Goal: Transaction & Acquisition: Purchase product/service

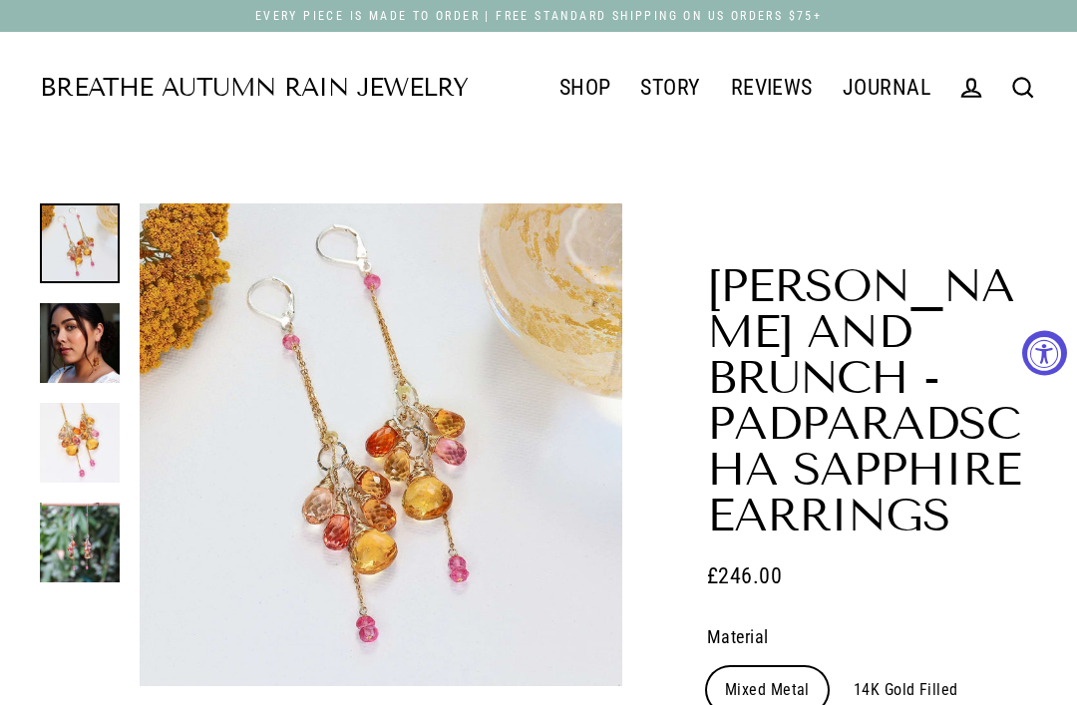
select select "3"
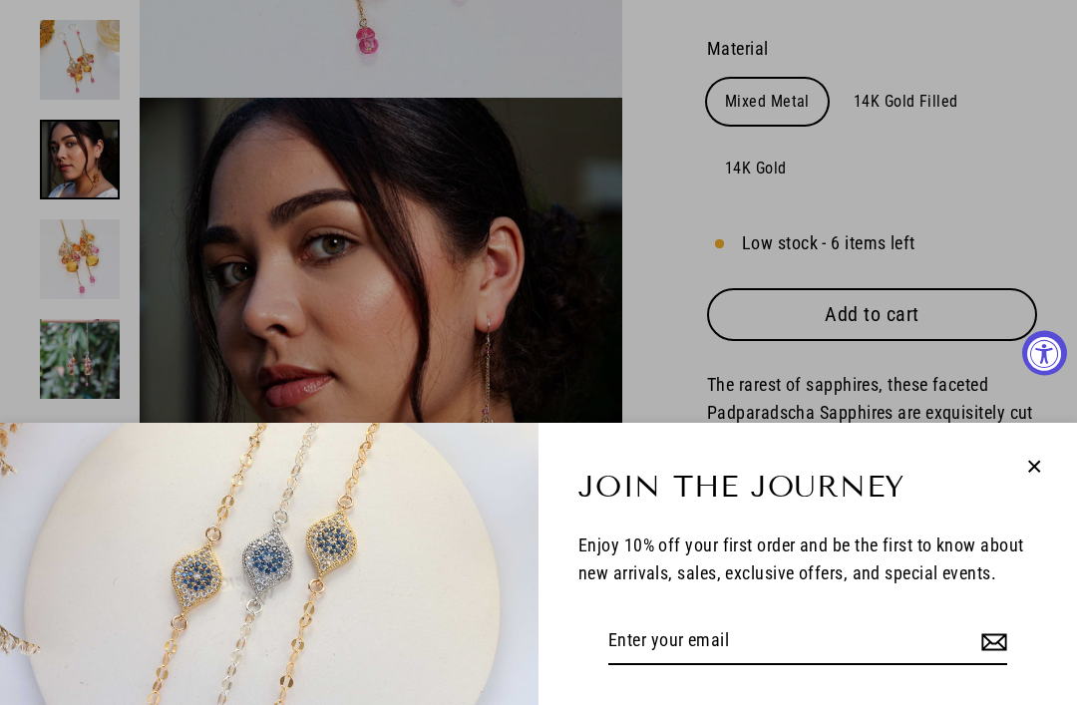
scroll to position [587, 0]
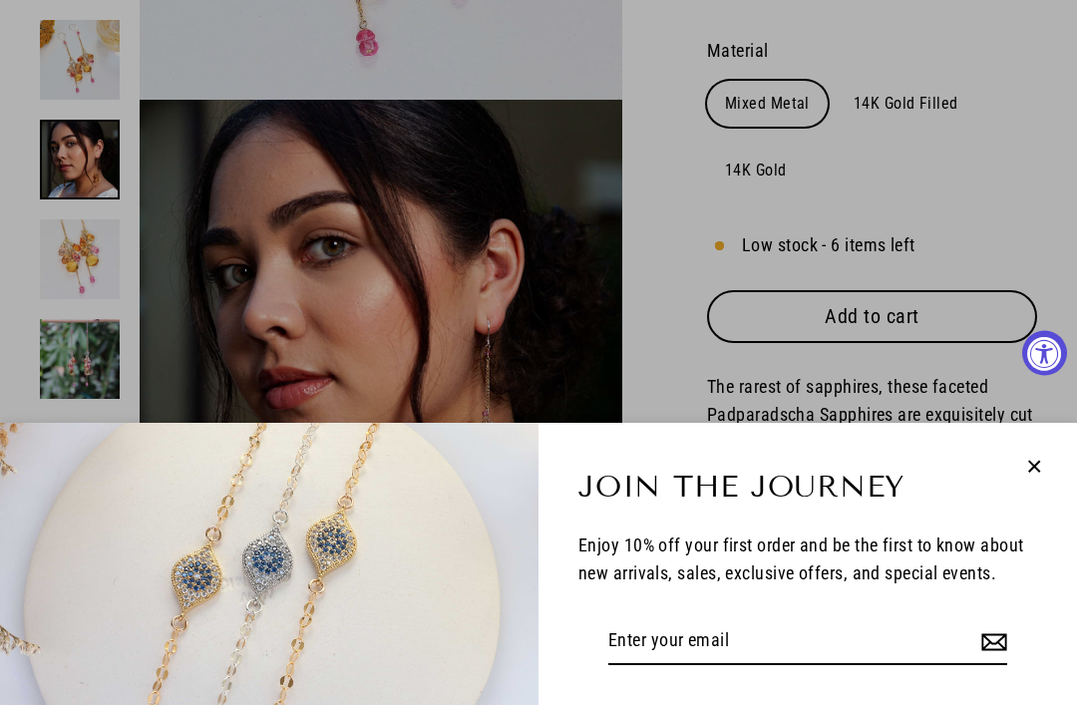
click at [1034, 469] on icon "button" at bounding box center [1035, 466] width 11 height 11
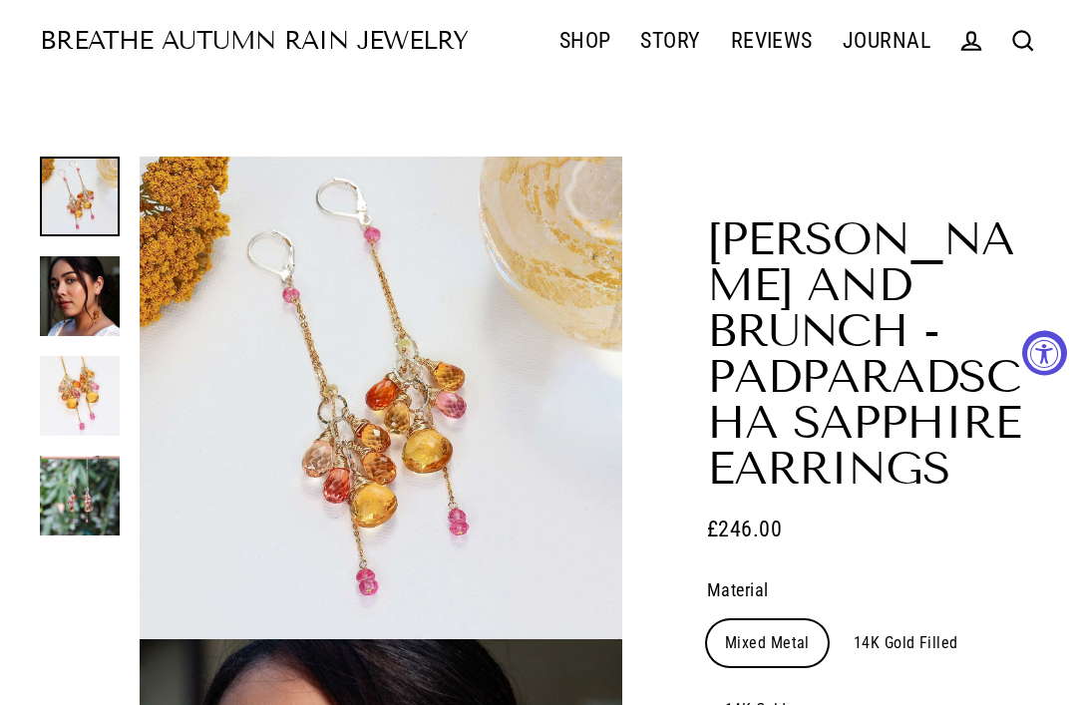
scroll to position [0, 0]
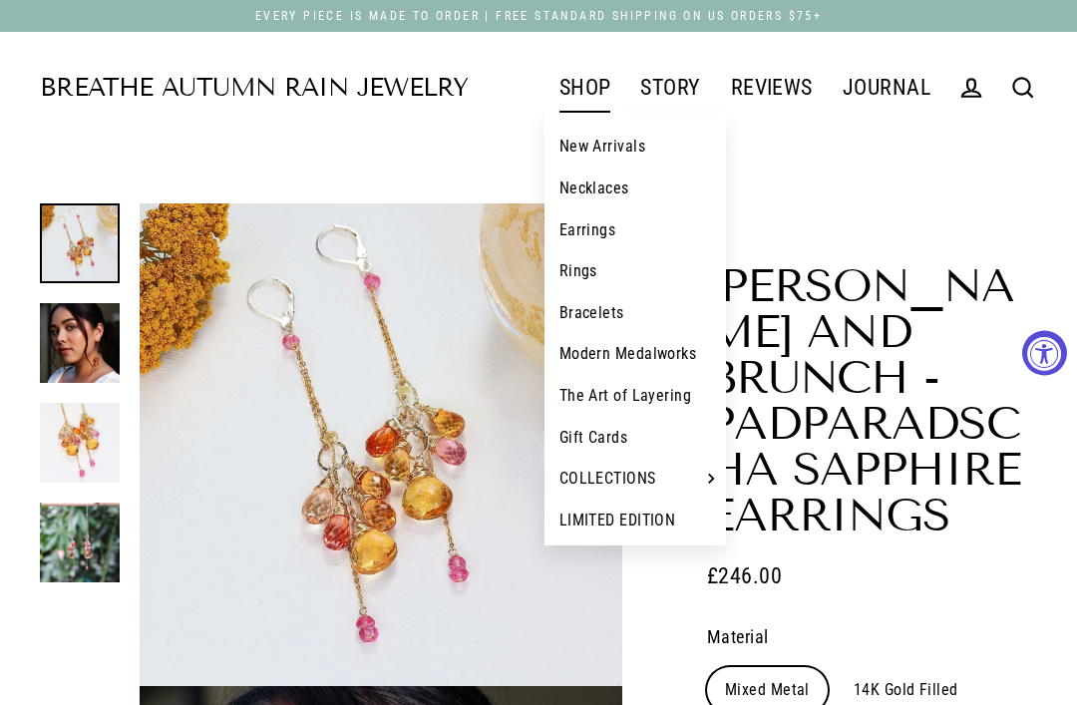
click at [601, 238] on link "Earrings" at bounding box center [636, 231] width 183 height 42
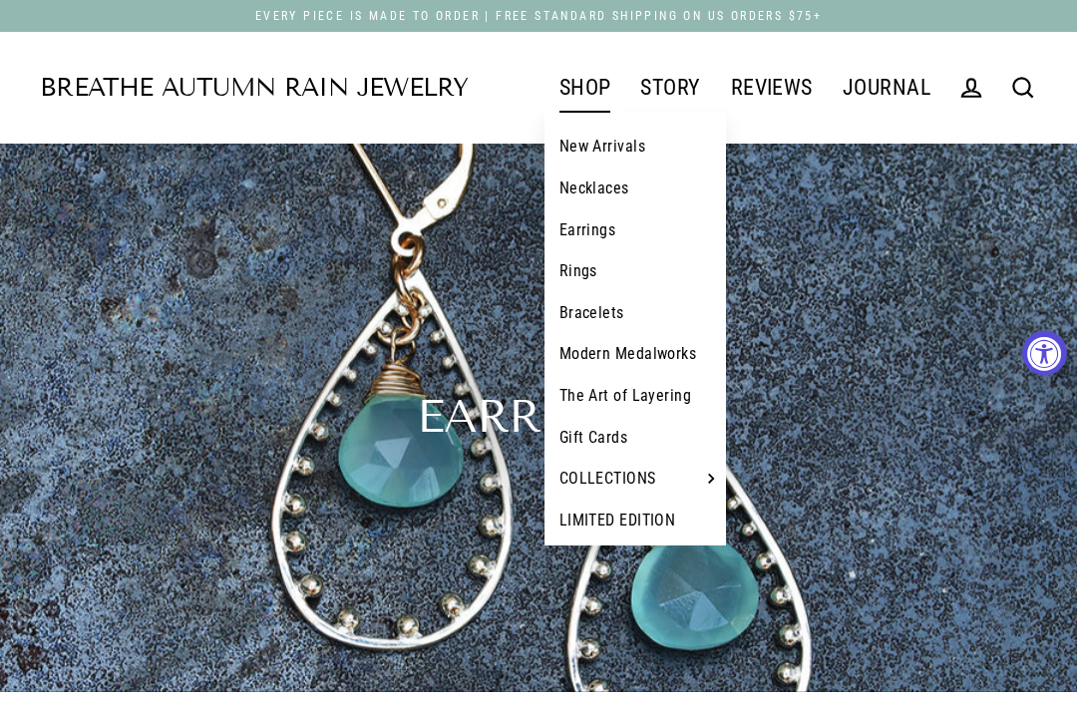
click at [599, 320] on link "Bracelets" at bounding box center [636, 313] width 183 height 42
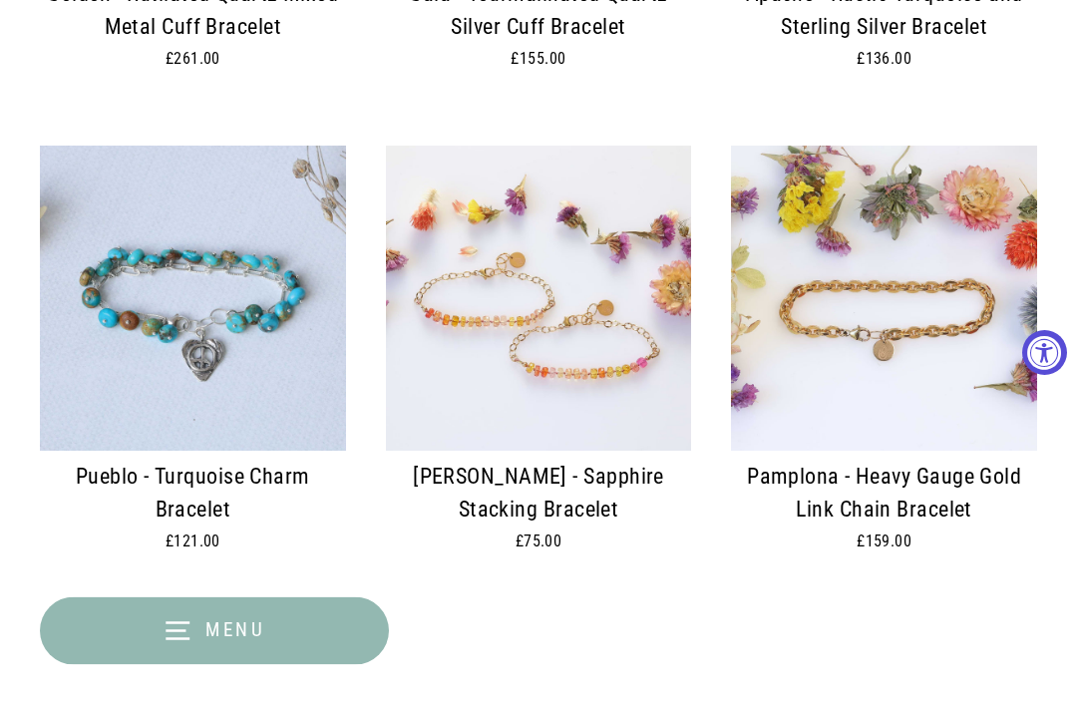
scroll to position [4050, 0]
click at [565, 323] on img at bounding box center [539, 299] width 306 height 306
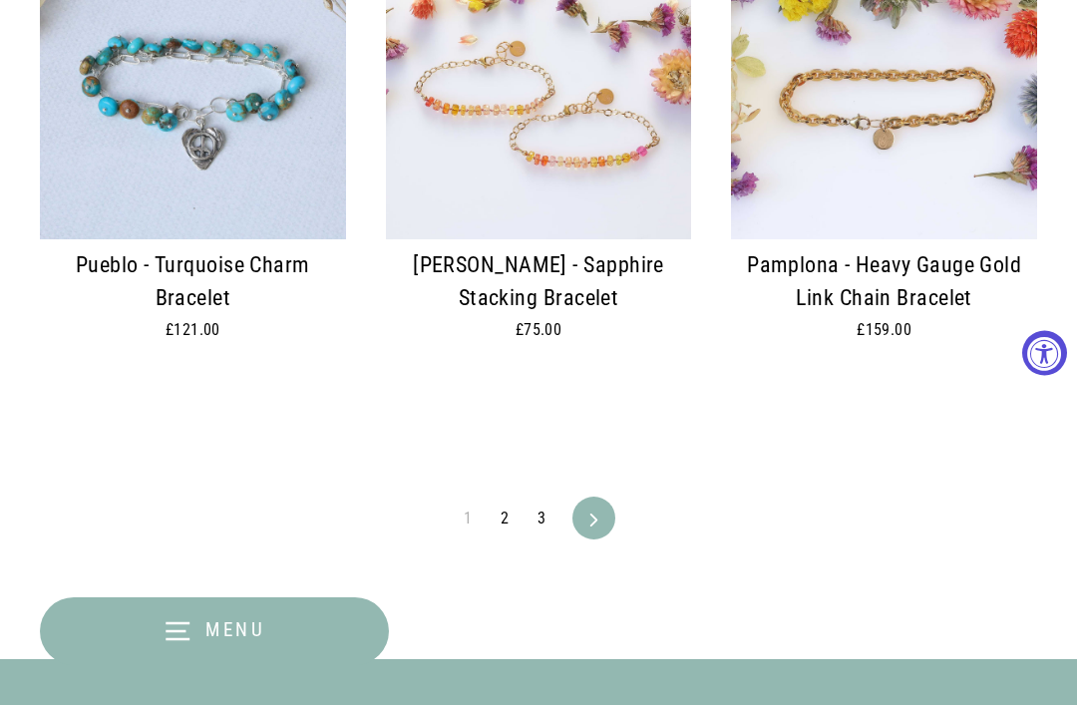
scroll to position [4277, 0]
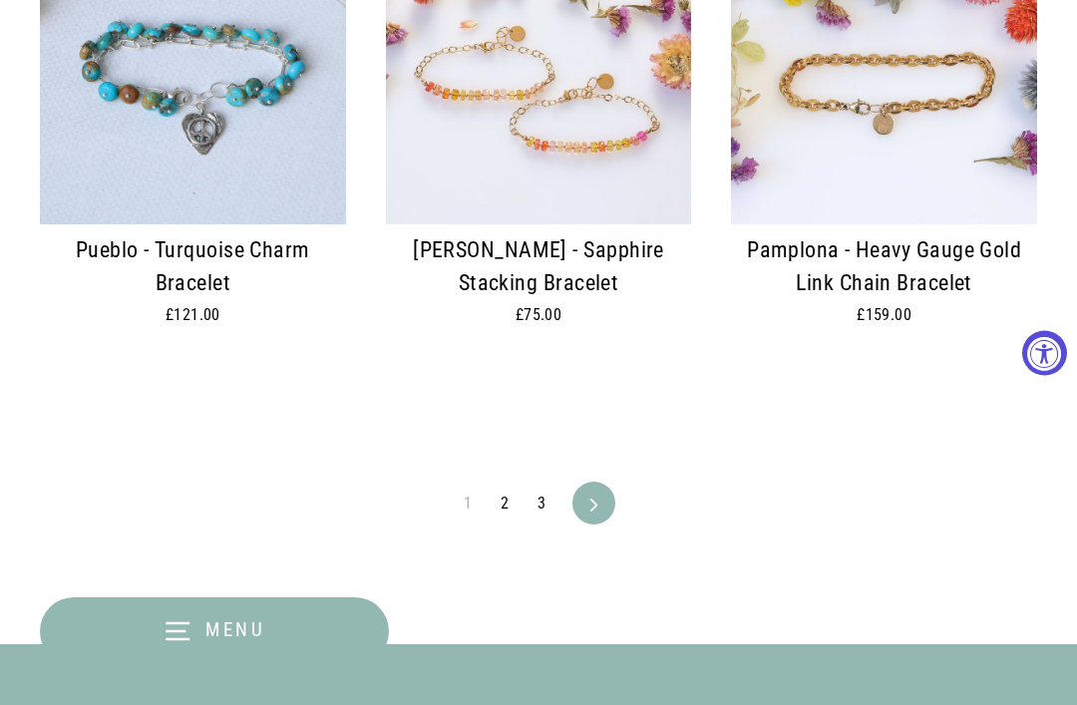
click at [594, 499] on icon at bounding box center [594, 505] width 13 height 13
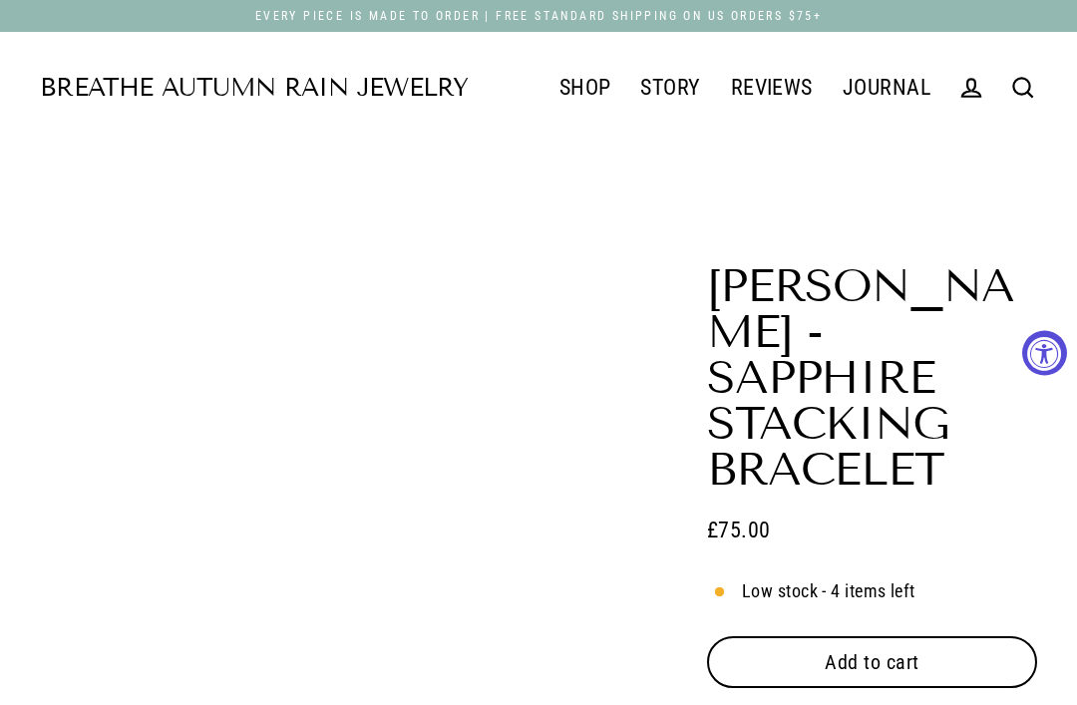
select select "3"
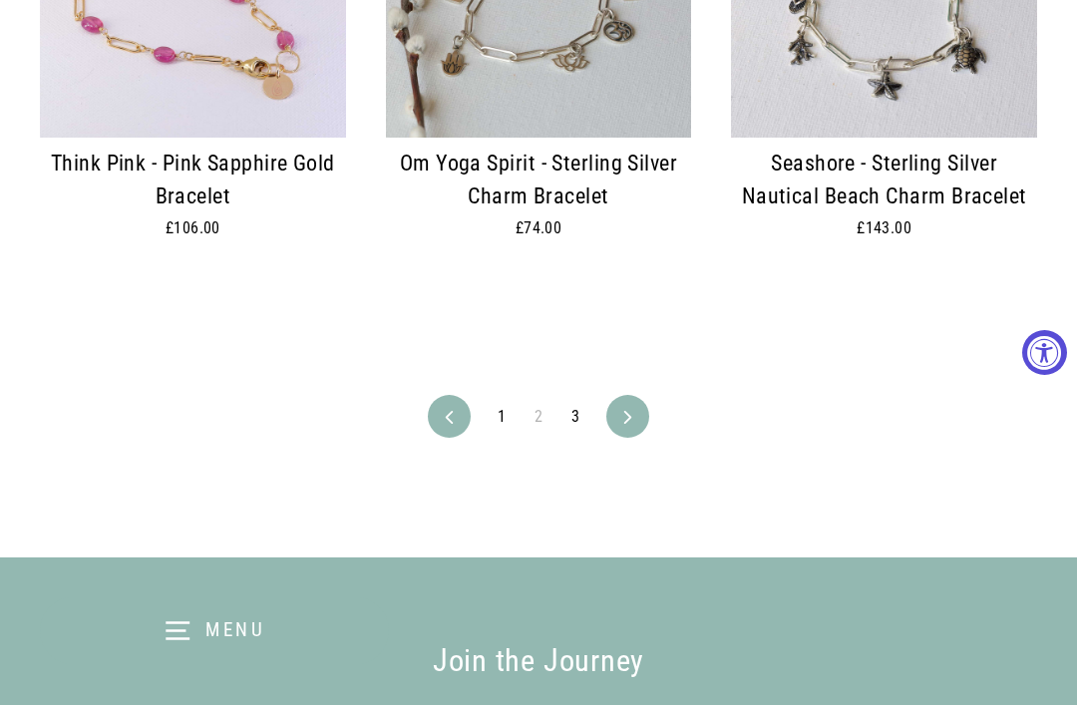
scroll to position [4421, 0]
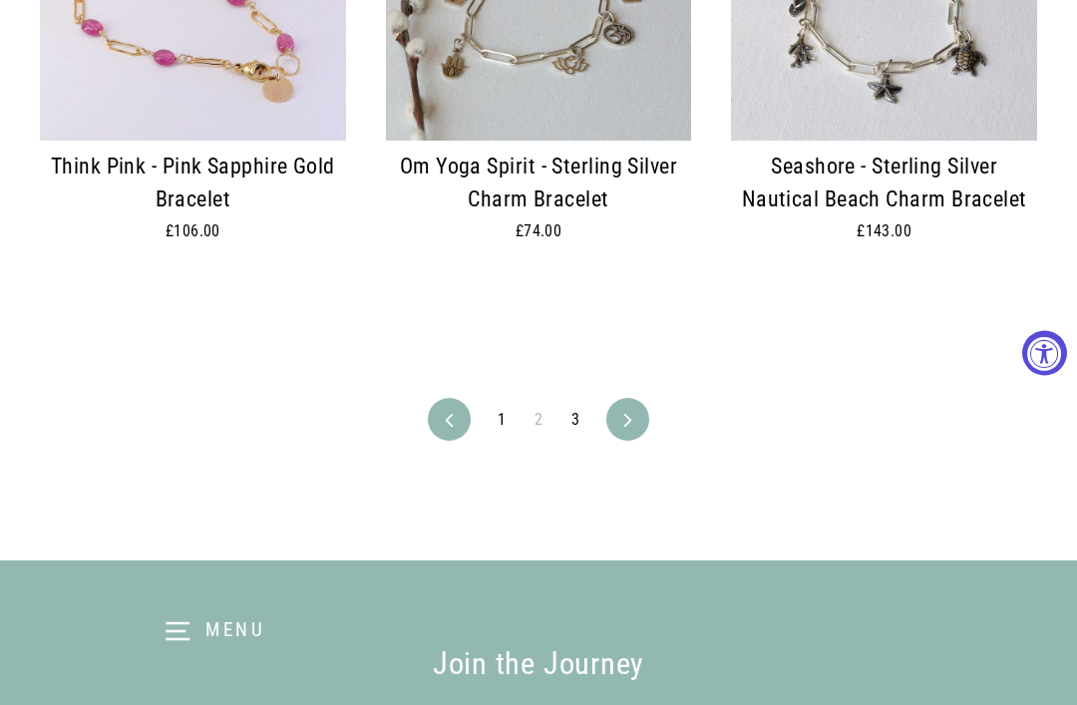
click at [622, 414] on icon at bounding box center [628, 420] width 13 height 13
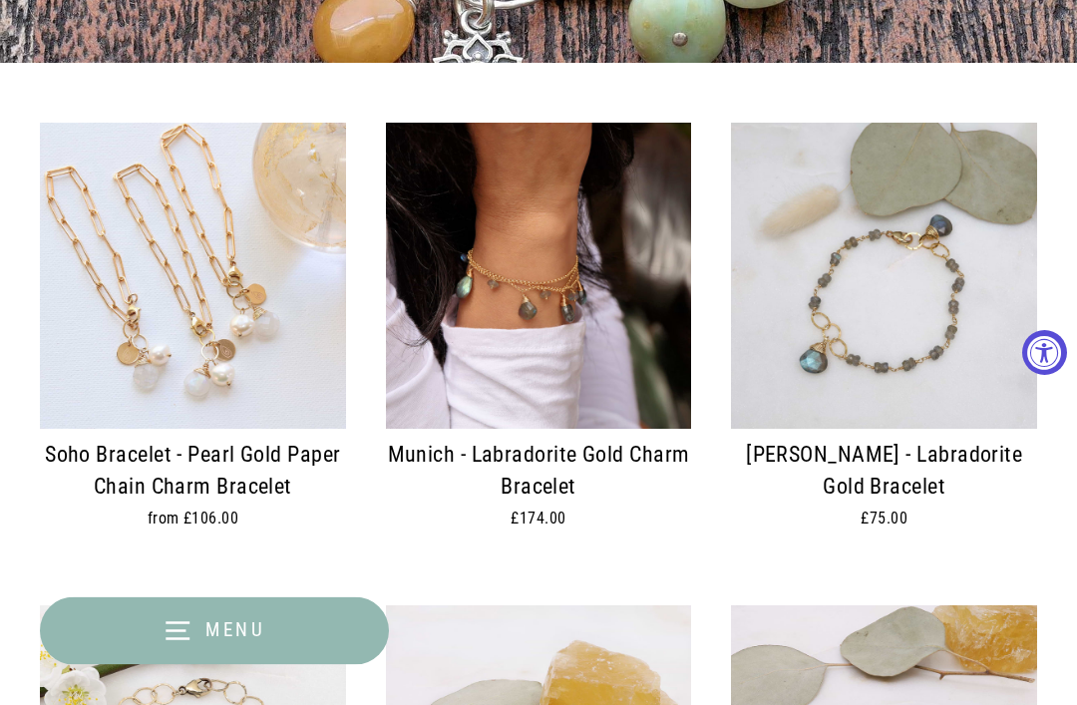
click at [210, 622] on span "Menu" at bounding box center [236, 630] width 61 height 23
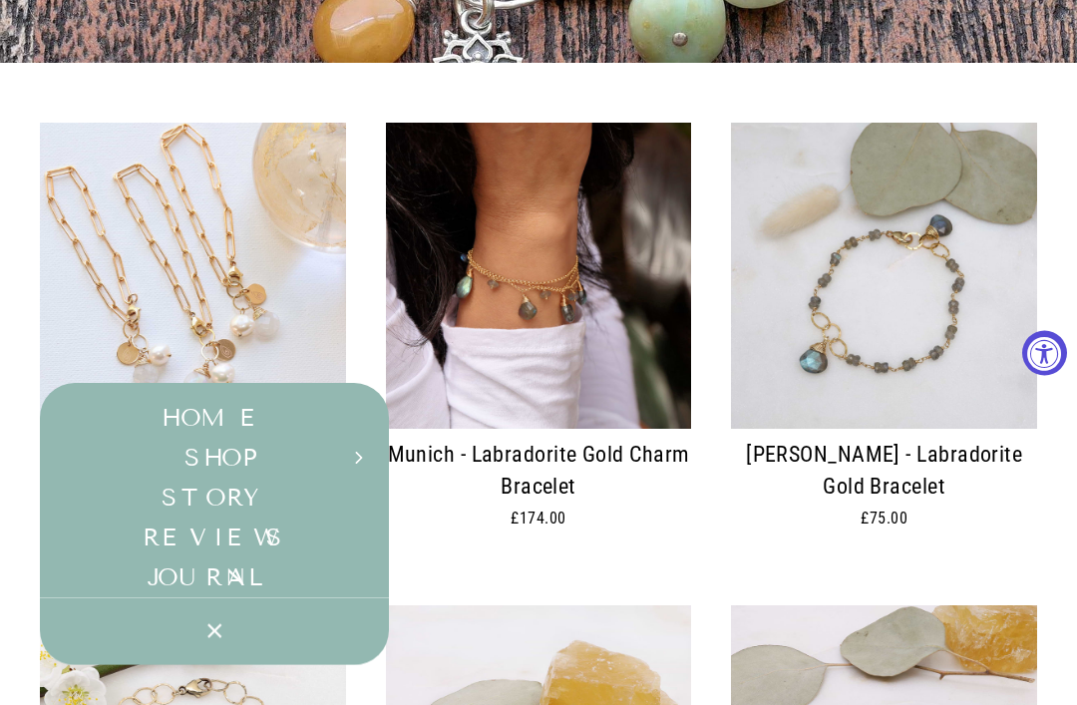
click at [231, 453] on button "SHOP Expand submenu" at bounding box center [214, 458] width 349 height 40
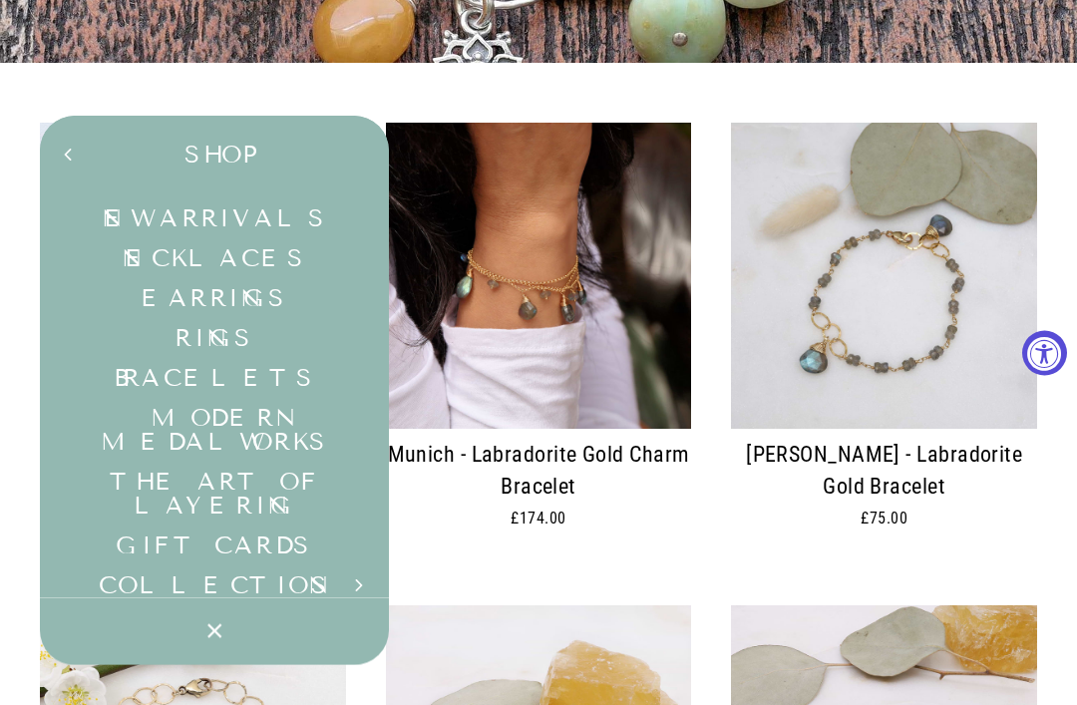
click at [250, 304] on link "Earrings" at bounding box center [214, 298] width 349 height 40
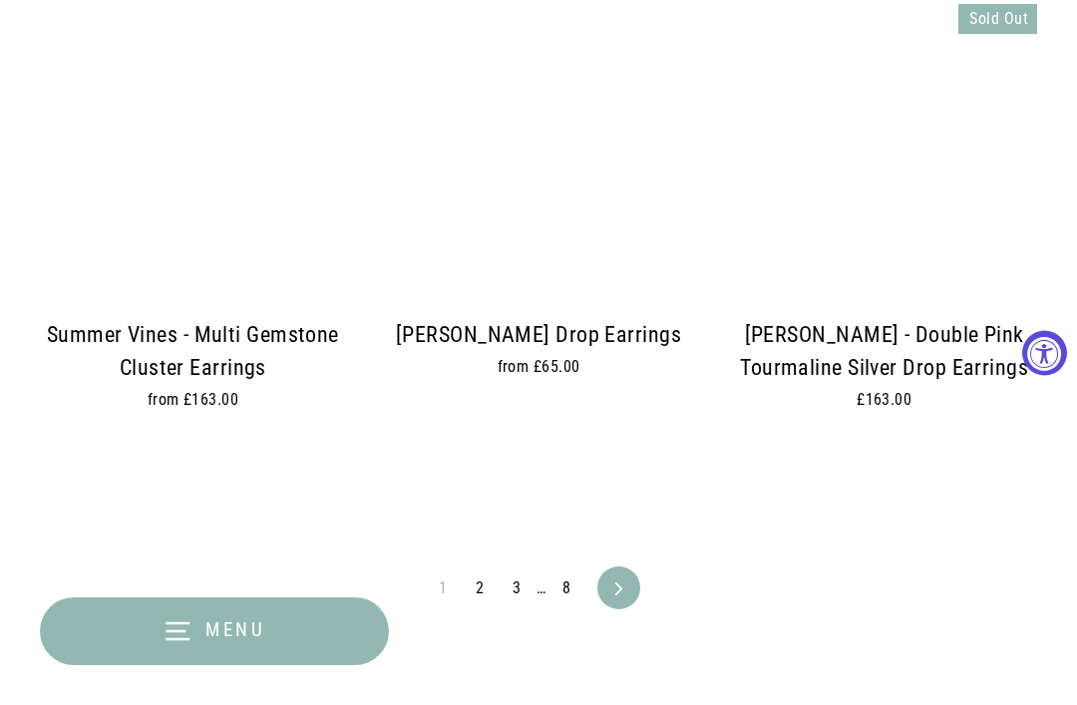
scroll to position [4266, 0]
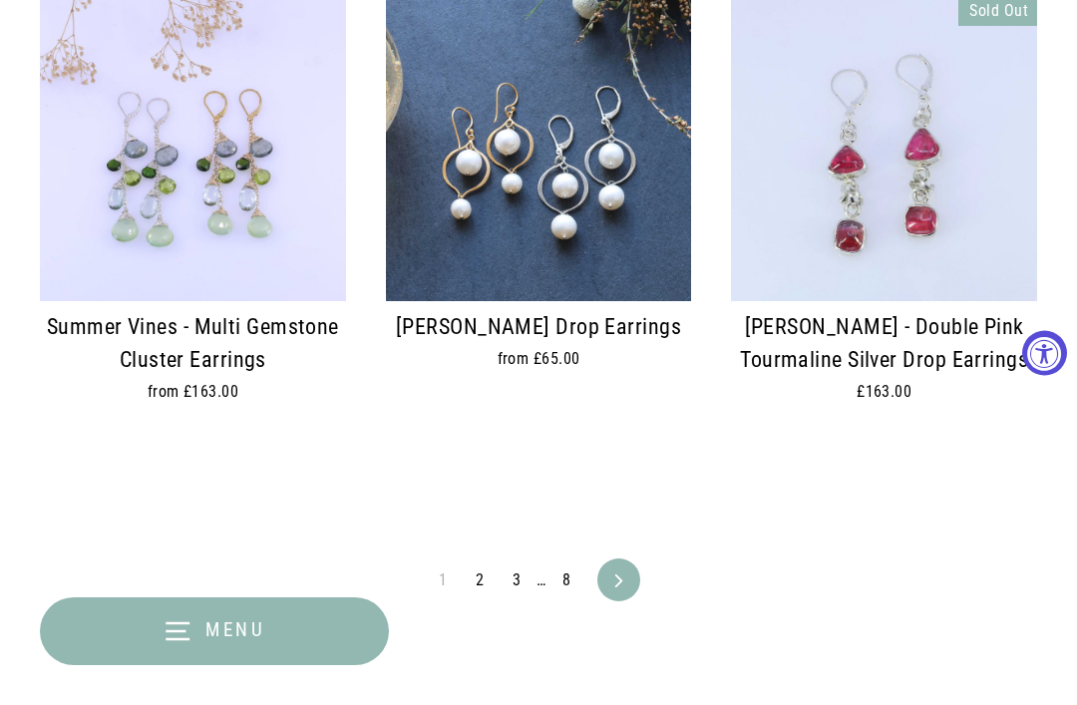
click at [622, 575] on icon at bounding box center [619, 581] width 13 height 13
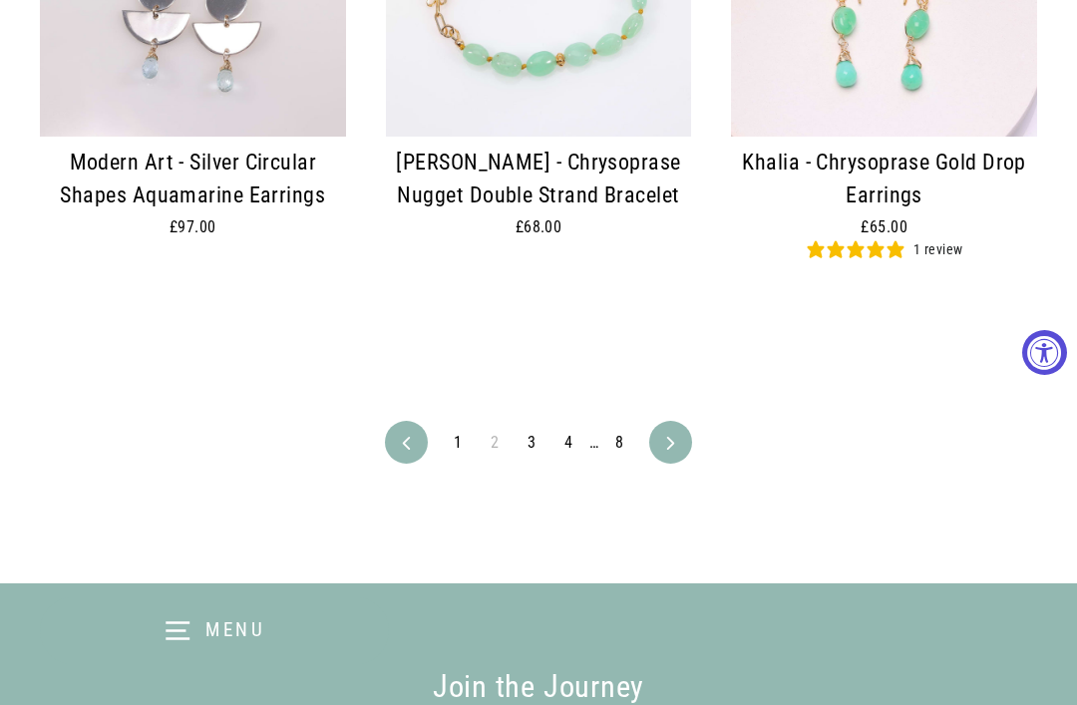
scroll to position [4404, 0]
click at [664, 437] on icon at bounding box center [670, 443] width 13 height 13
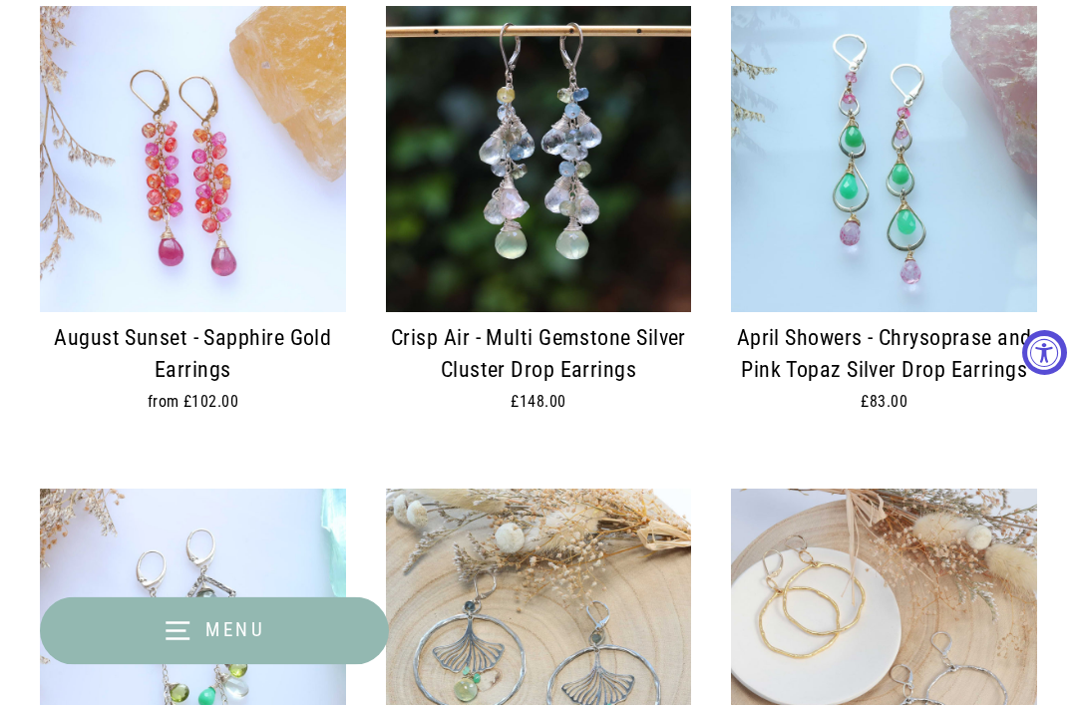
scroll to position [1714, 0]
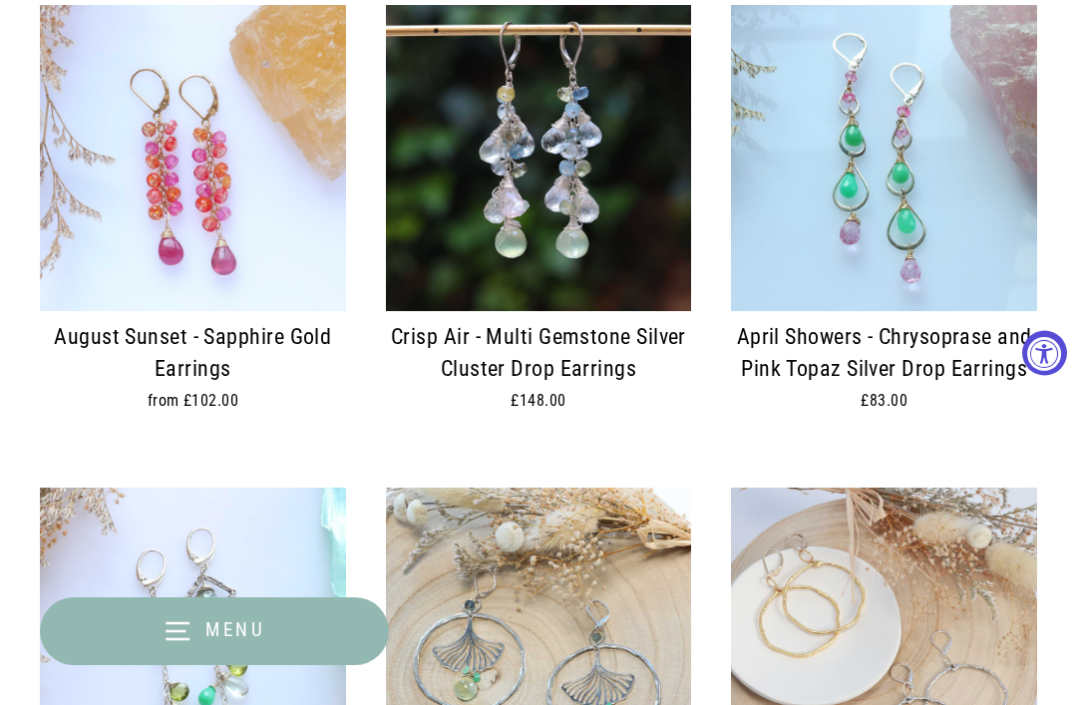
click at [207, 180] on img at bounding box center [193, 158] width 306 height 306
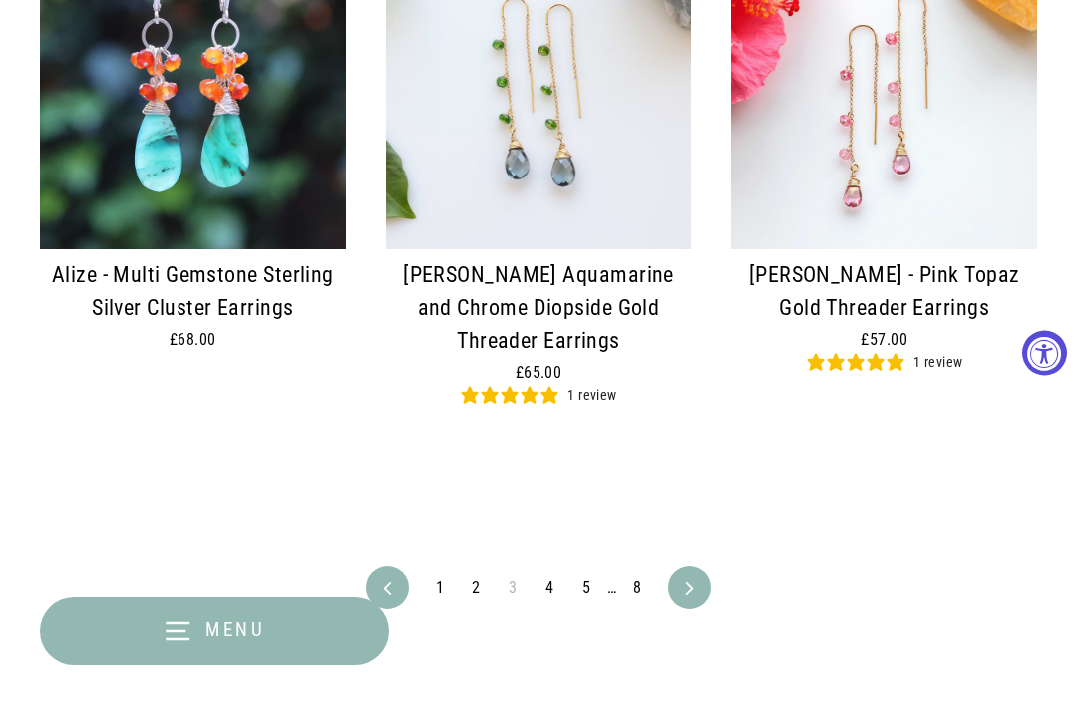
scroll to position [4255, 0]
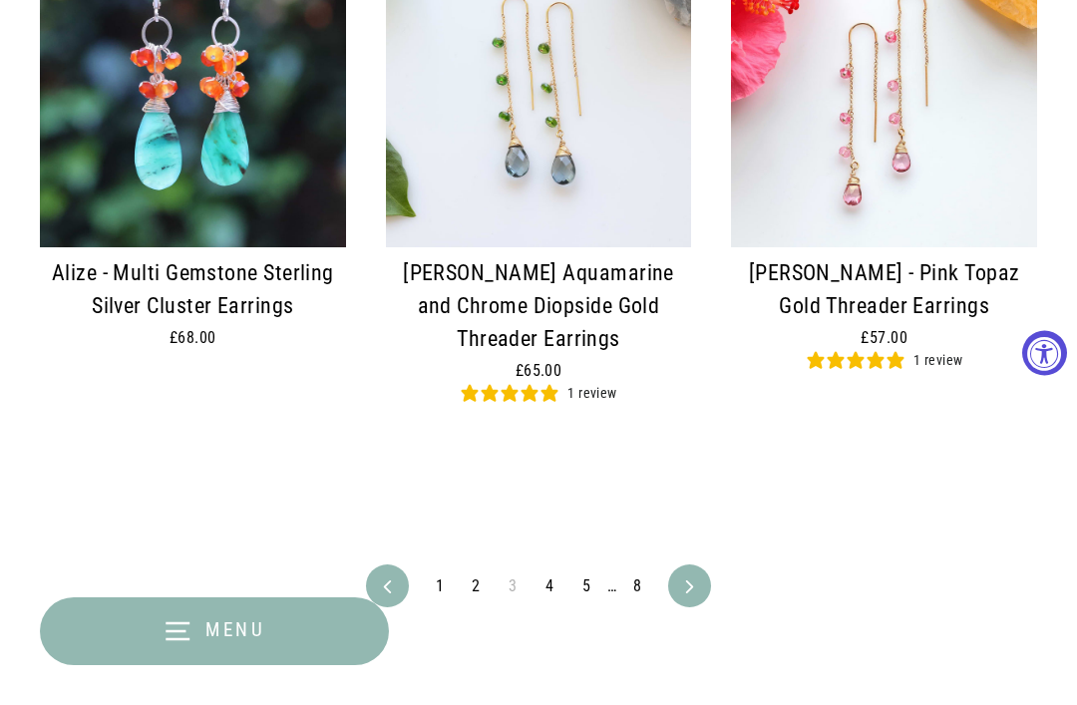
click at [699, 569] on link "Next" at bounding box center [689, 586] width 37 height 43
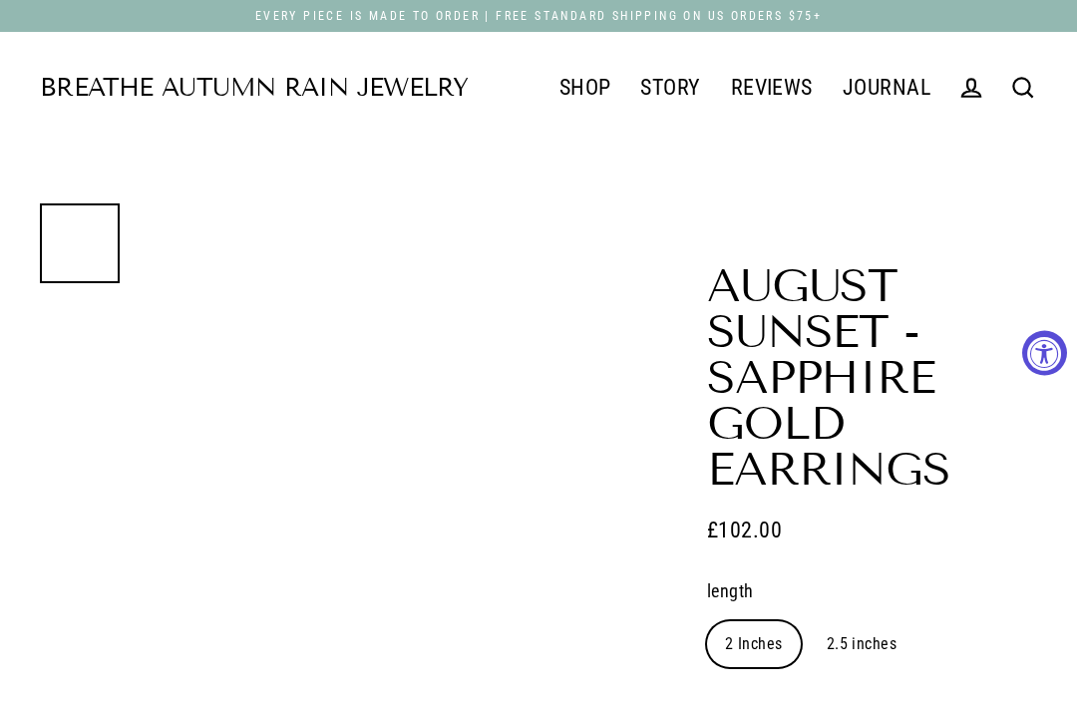
select select "3"
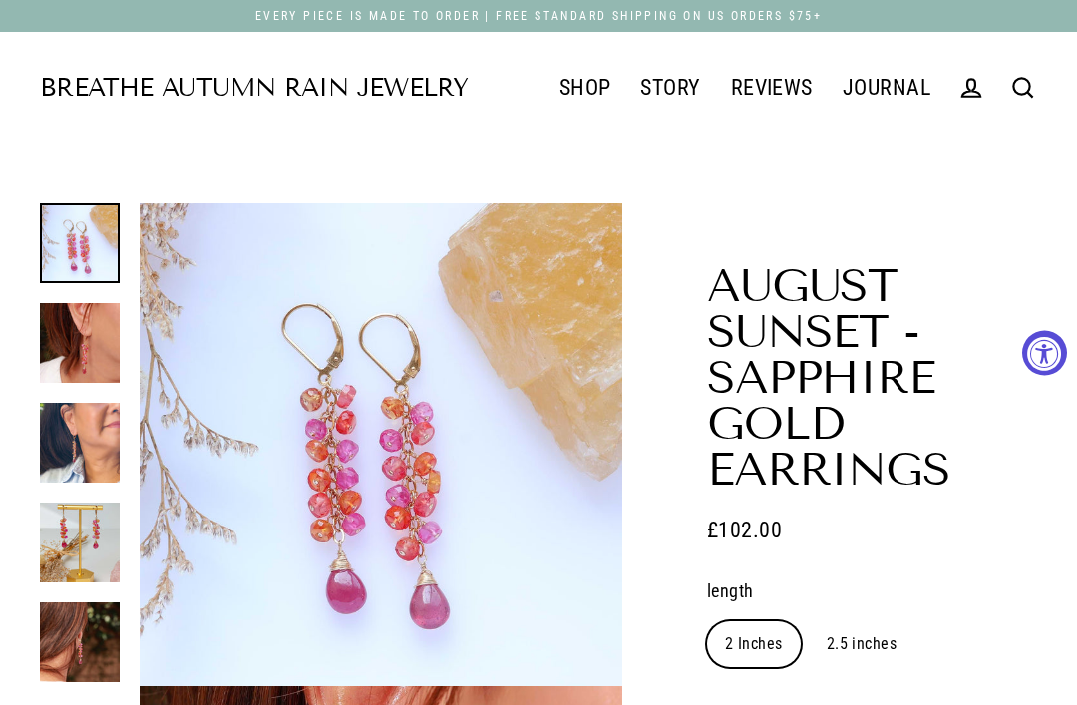
click at [84, 450] on img at bounding box center [80, 443] width 80 height 80
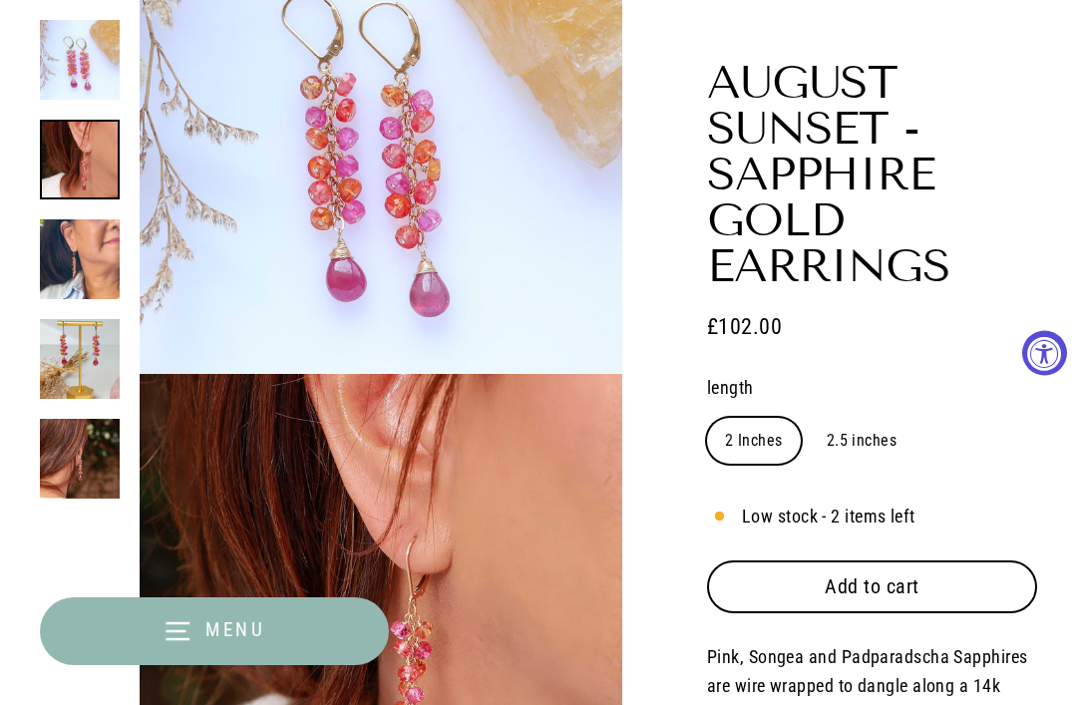
scroll to position [290, 0]
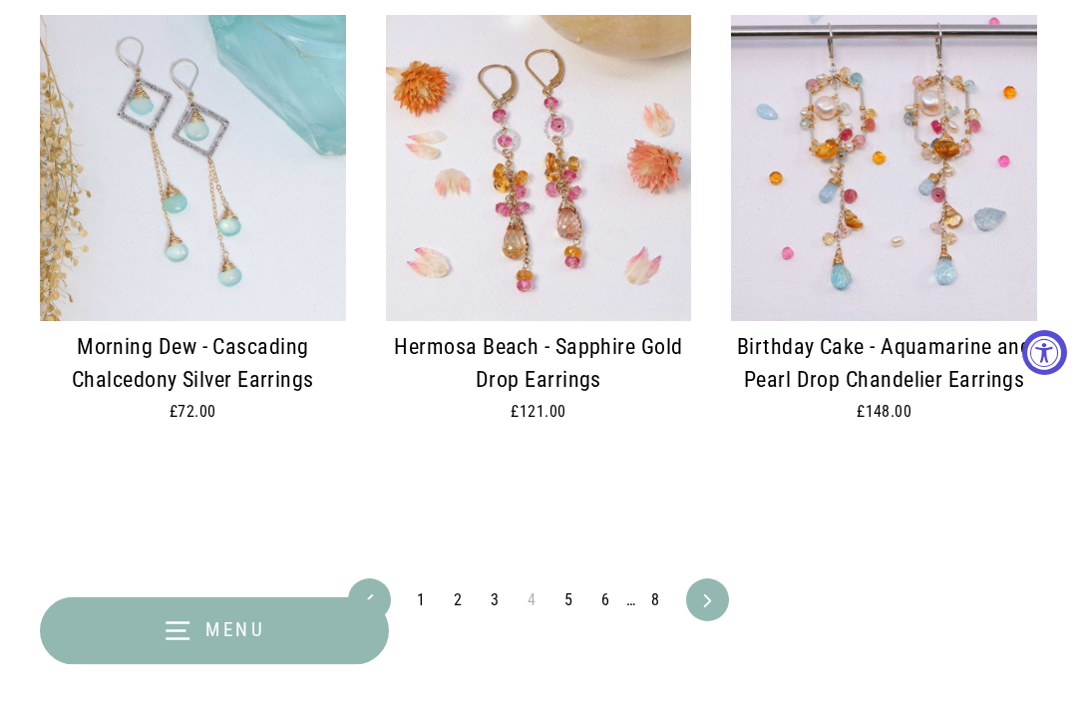
scroll to position [4367, 0]
click at [707, 595] on icon at bounding box center [707, 601] width 13 height 13
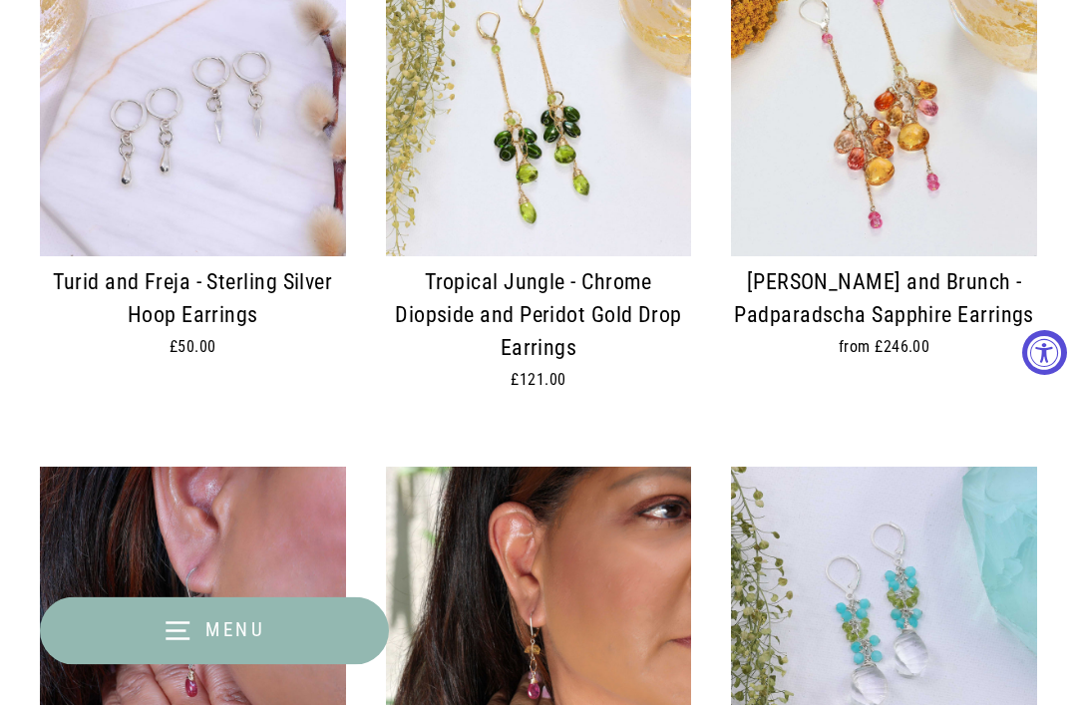
scroll to position [1290, 0]
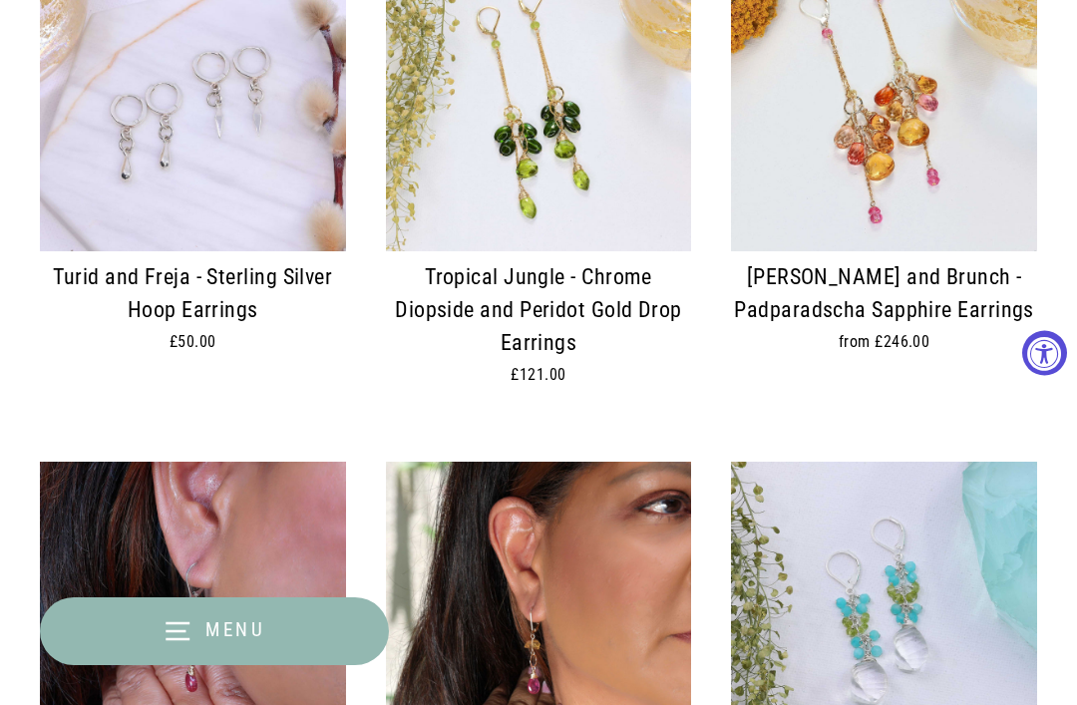
click at [904, 210] on img at bounding box center [884, 98] width 306 height 306
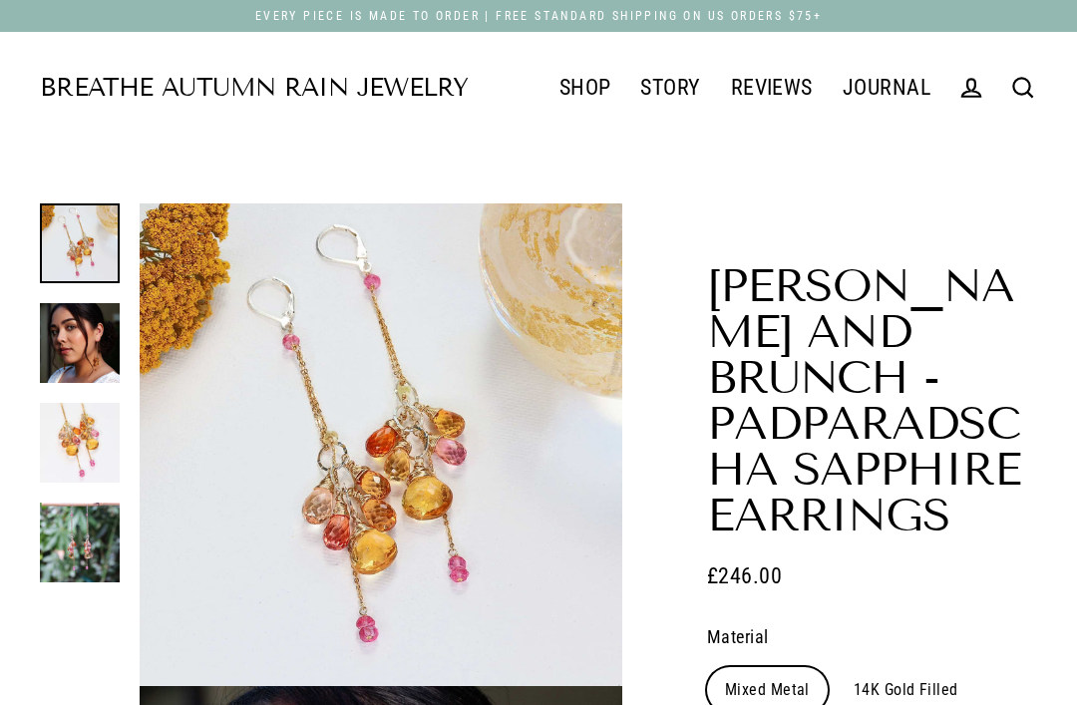
select select "3"
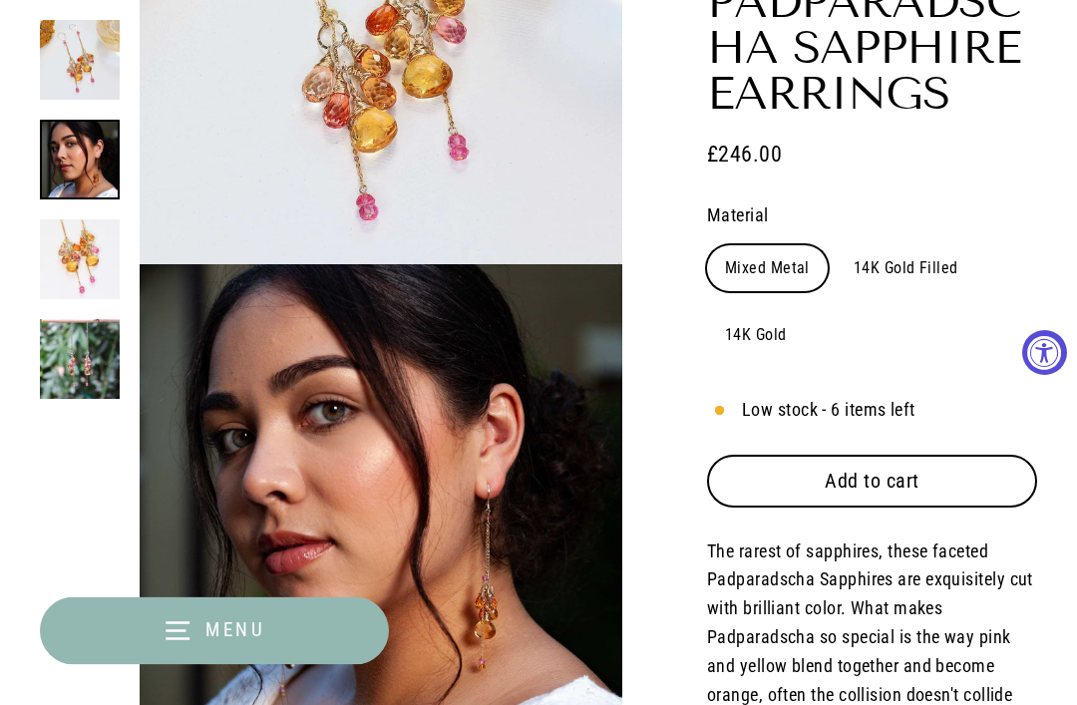
scroll to position [422, 0]
click at [921, 245] on label "14K Gold Filled" at bounding box center [906, 268] width 141 height 46
click at [836, 244] on input "14K Gold Filled" at bounding box center [835, 244] width 1 height 1
radio input "true"
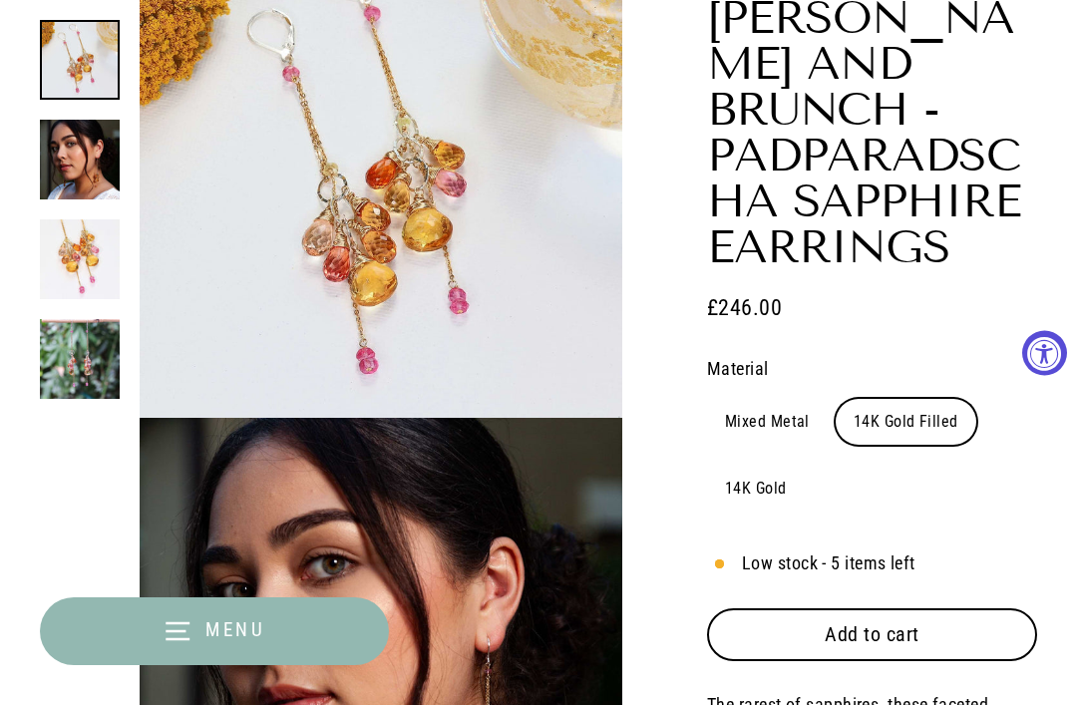
scroll to position [264, 0]
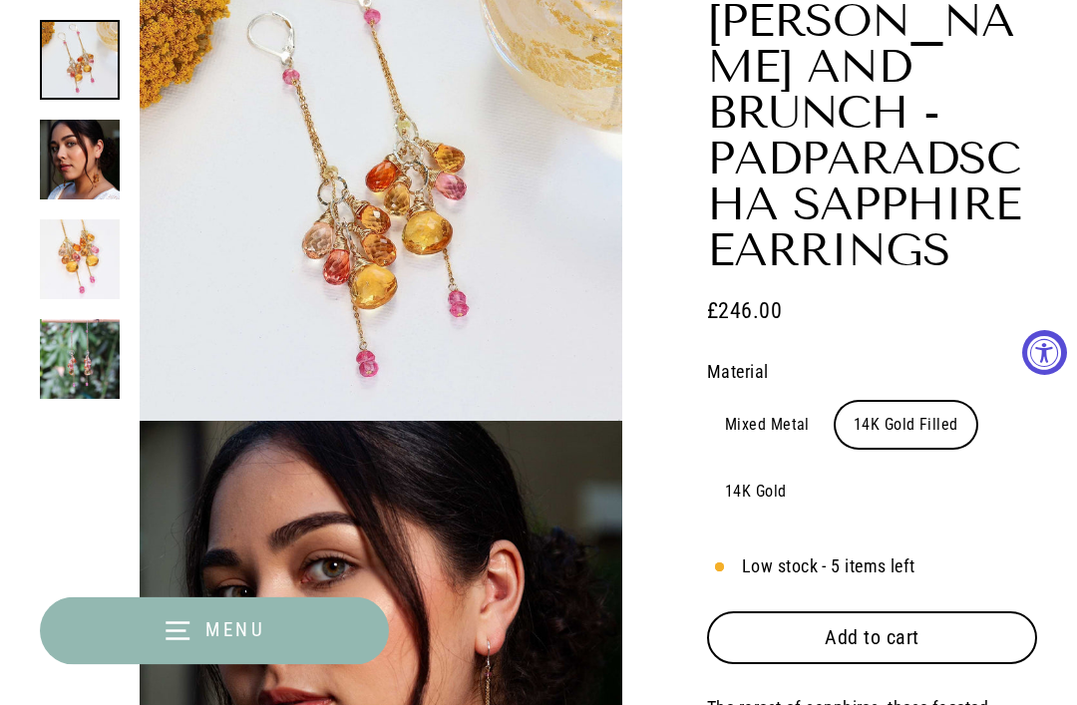
click at [747, 403] on label "Mixed Metal" at bounding box center [767, 426] width 121 height 46
click at [707, 402] on input "Mixed Metal" at bounding box center [706, 402] width 1 height 1
radio input "true"
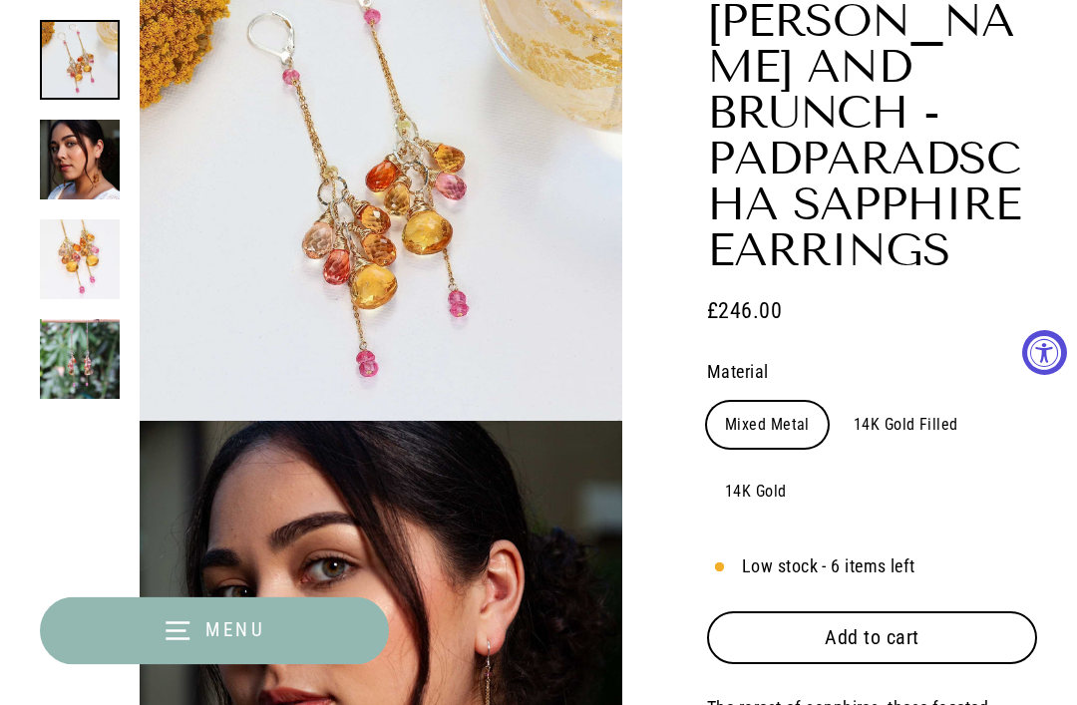
scroll to position [265, 0]
click at [921, 402] on label "14K Gold Filled" at bounding box center [906, 425] width 141 height 46
click at [836, 401] on input "14K Gold Filled" at bounding box center [835, 401] width 1 height 1
radio input "true"
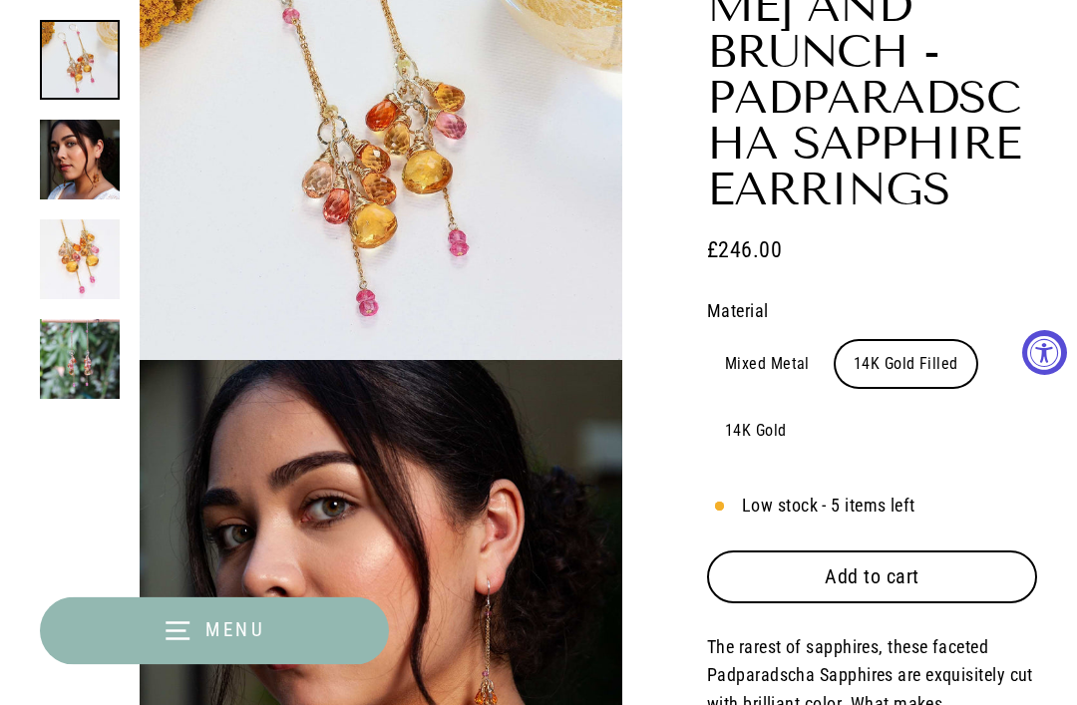
scroll to position [326, 0]
click at [886, 565] on span "Add to cart" at bounding box center [872, 577] width 95 height 24
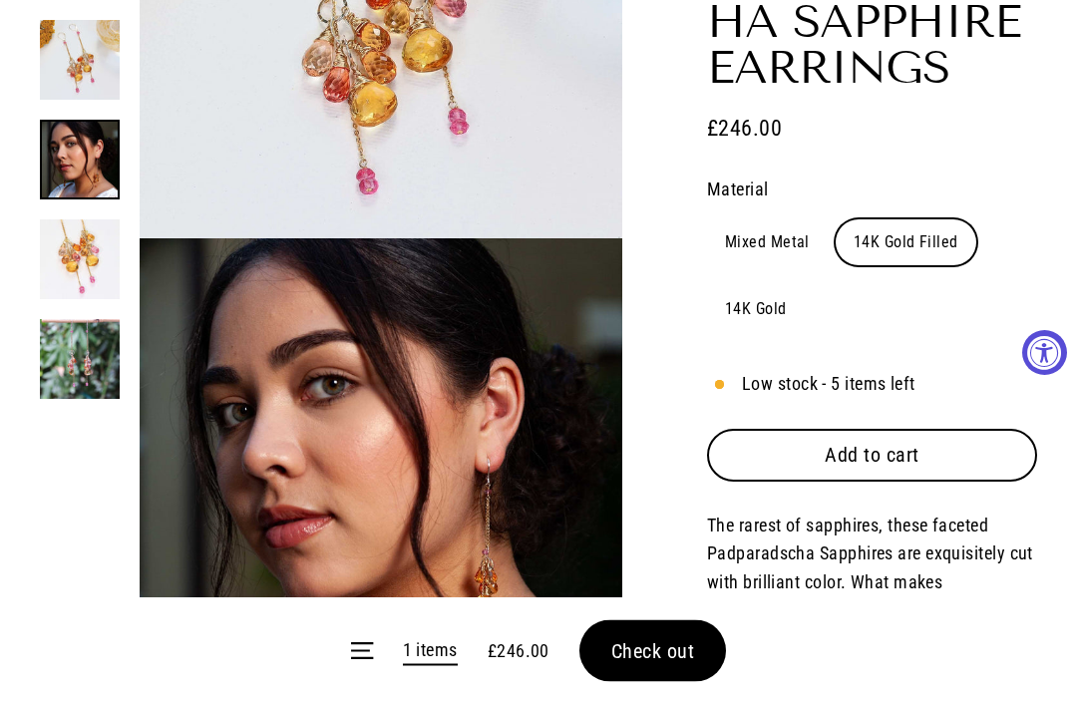
scroll to position [448, 0]
click at [637, 704] on form "Menu 1 items £246.00 Check out" at bounding box center [538, 652] width 1077 height 108
click at [675, 704] on form "Menu 1 items £246.00 Check out" at bounding box center [538, 652] width 1077 height 108
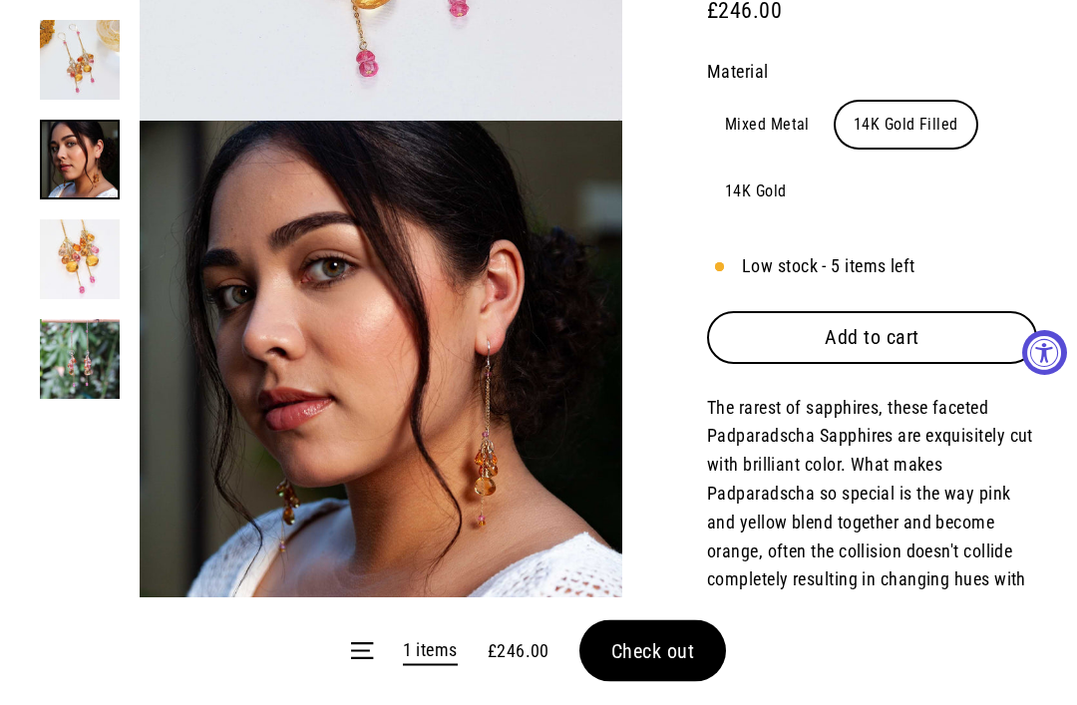
scroll to position [566, 0]
click at [652, 663] on span "Check out" at bounding box center [654, 651] width 84 height 24
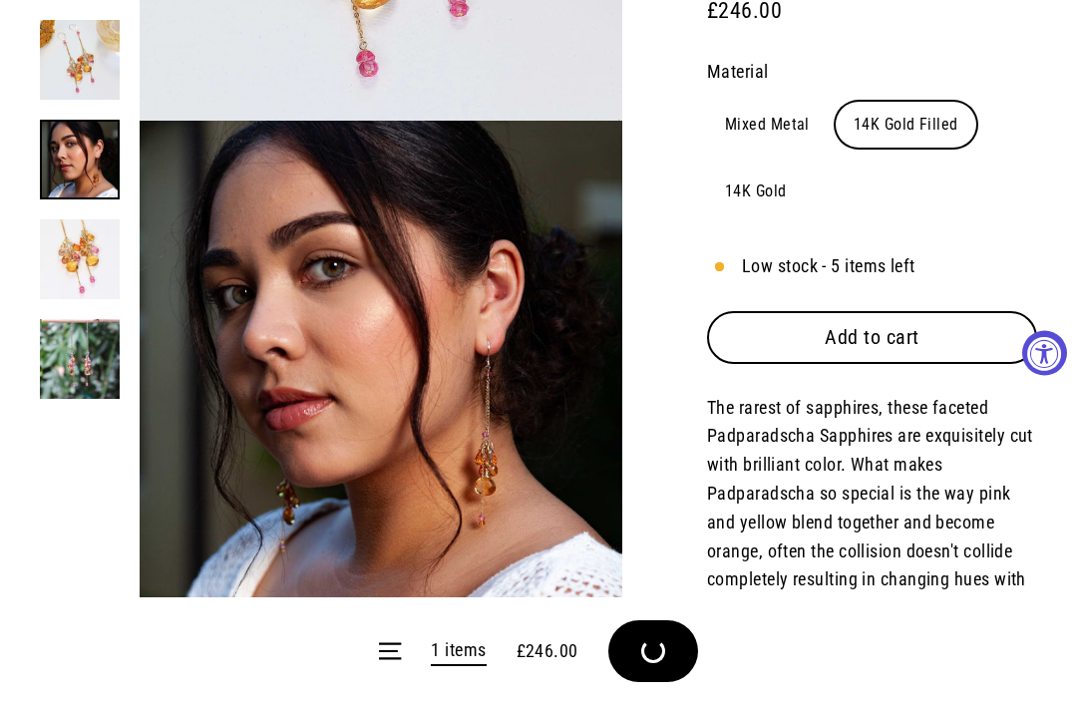
scroll to position [630, 0]
